Goal: Check status: Check status

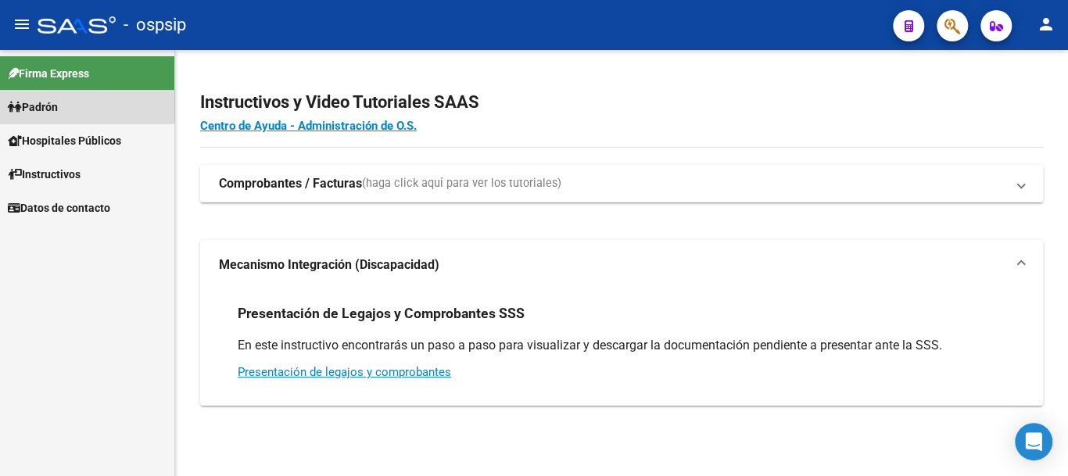
click at [63, 97] on link "Padrón" at bounding box center [87, 107] width 174 height 34
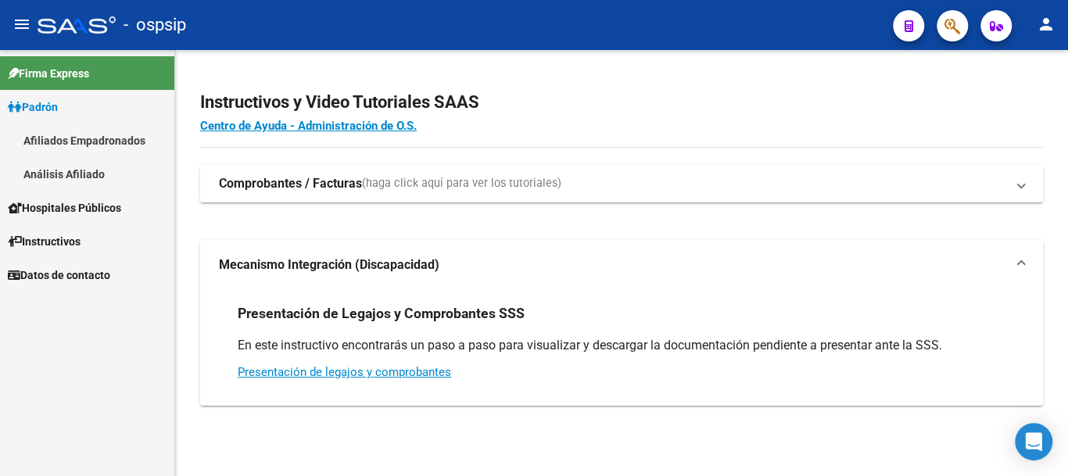
click at [86, 170] on link "Análisis Afiliado" at bounding box center [87, 174] width 174 height 34
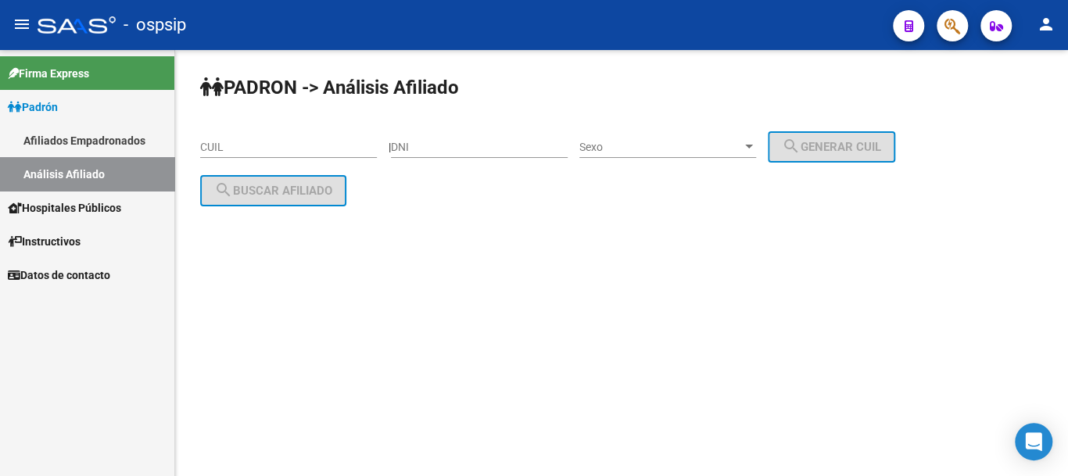
click at [447, 147] on input "DNI" at bounding box center [479, 147] width 177 height 13
type input "31629034"
click at [686, 146] on span "Sexo" at bounding box center [660, 147] width 163 height 13
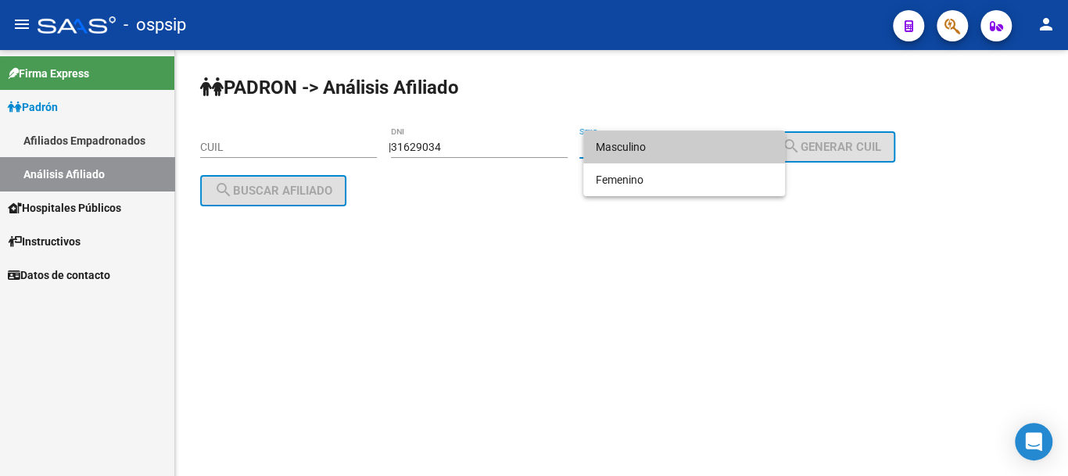
click at [686, 146] on span "Masculino" at bounding box center [684, 147] width 177 height 33
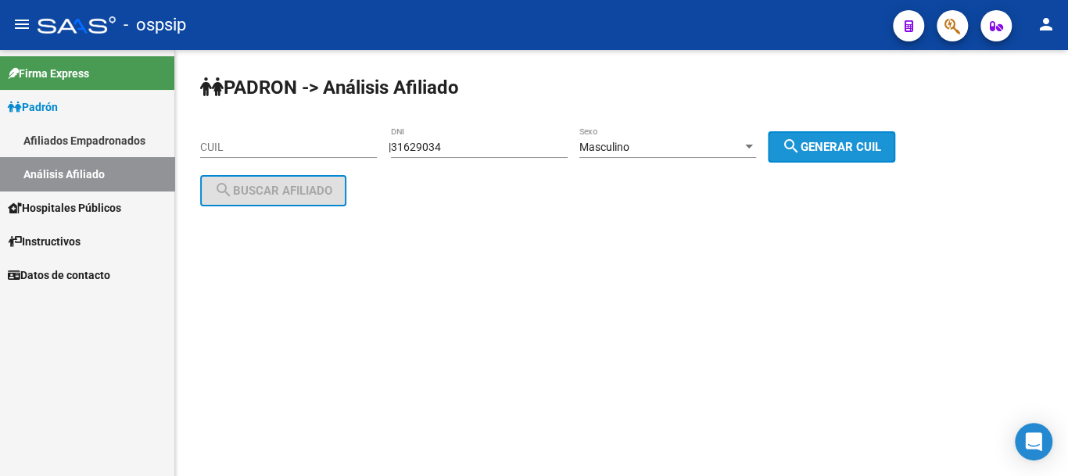
click at [801, 145] on mat-icon "search" at bounding box center [791, 146] width 19 height 19
type input "20-31629034-6"
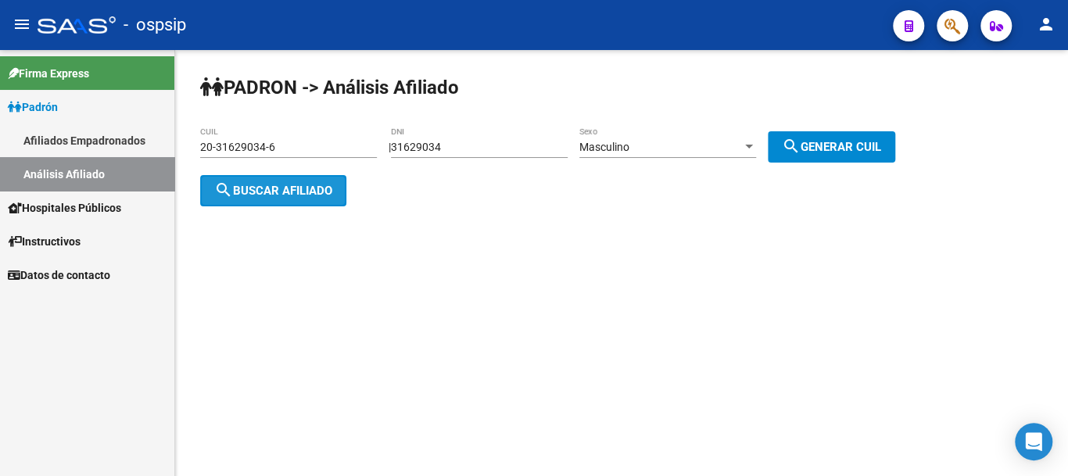
click at [311, 194] on span "search Buscar afiliado" at bounding box center [273, 191] width 118 height 14
